Goal: Task Accomplishment & Management: Manage account settings

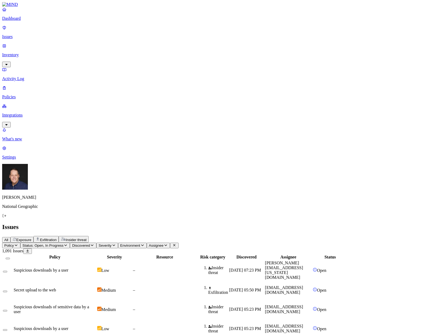
click at [26, 160] on p "Settings" at bounding box center [213, 157] width 422 height 5
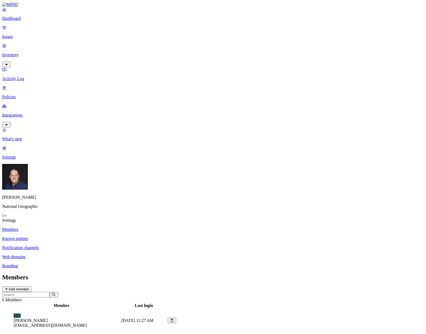
click at [31, 286] on button "Add member" at bounding box center [16, 289] width 29 height 6
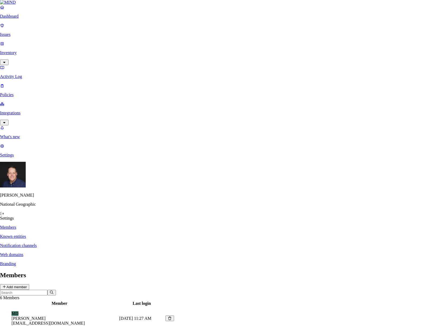
paste input "etsch@ngs.org"
type input "[EMAIL_ADDRESS][DOMAIN_NAME]"
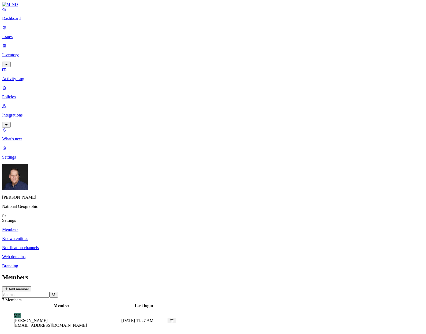
click at [18, 21] on p "Dashboard" at bounding box center [213, 18] width 422 height 5
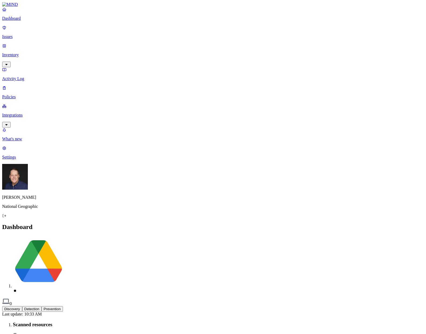
click at [14, 218] on div "Mark DeCarlo National Geographic" at bounding box center [213, 191] width 422 height 54
click at [6, 218] on icon at bounding box center [4, 215] width 4 height 3
click at [18, 160] on p "Settings" at bounding box center [213, 157] width 422 height 5
